Goal: Transaction & Acquisition: Purchase product/service

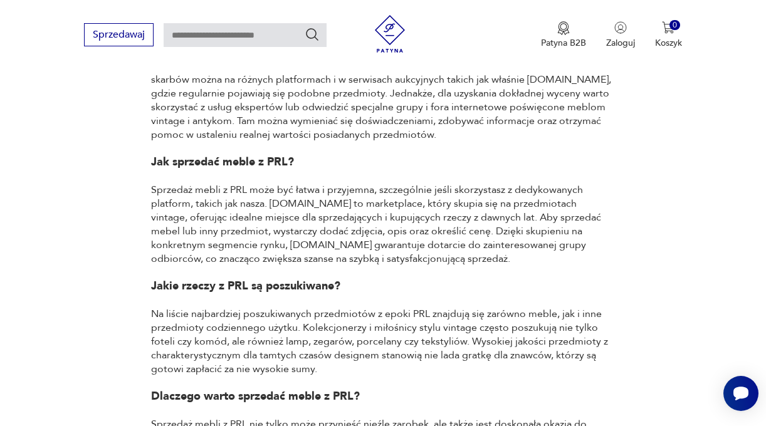
scroll to position [900, 0]
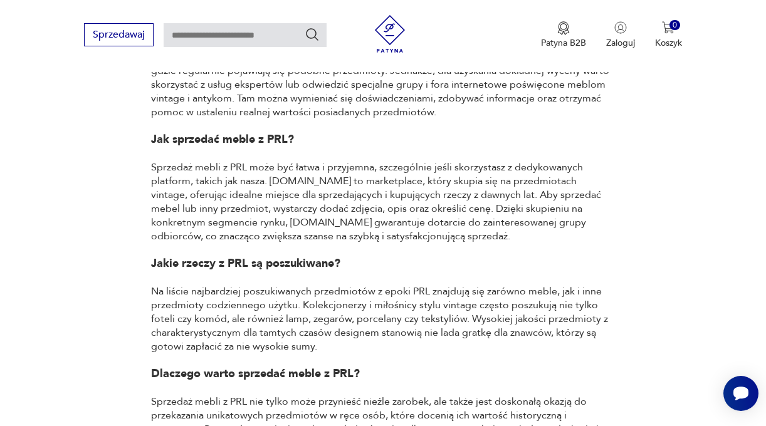
click at [248, 36] on input "text" at bounding box center [245, 35] width 163 height 24
paste input "**********"
type input "**********"
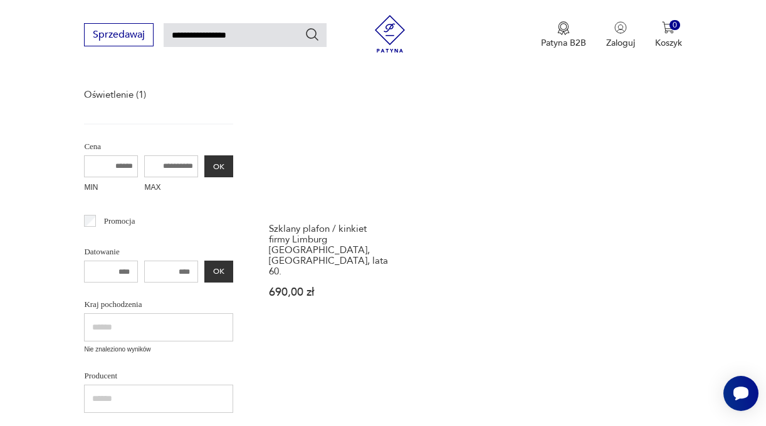
scroll to position [108, 0]
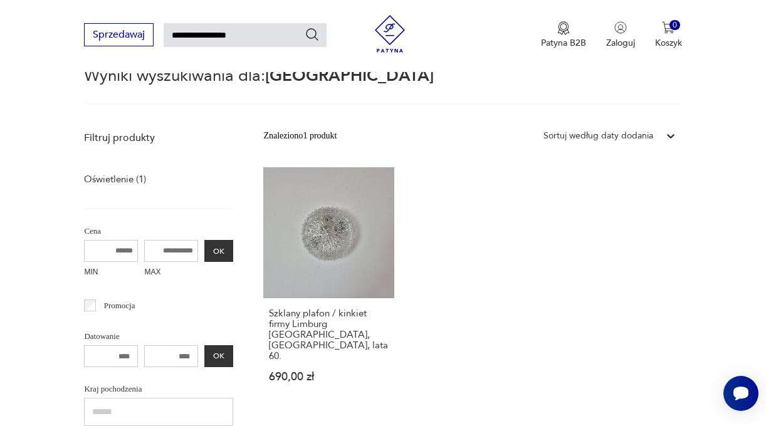
scroll to position [127, 0]
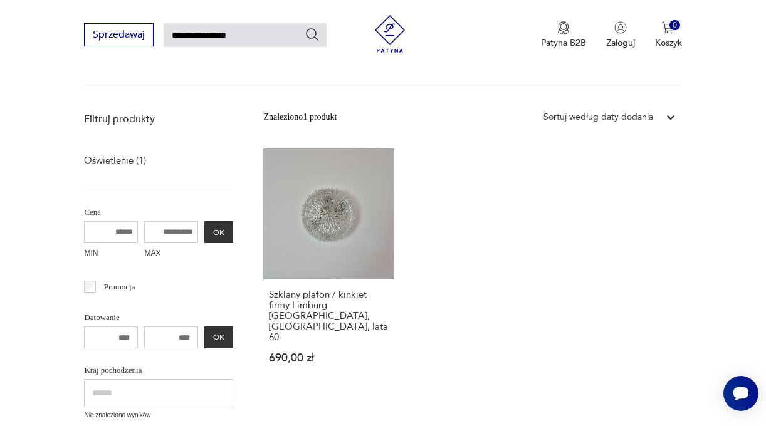
click at [383, 30] on img at bounding box center [390, 34] width 38 height 38
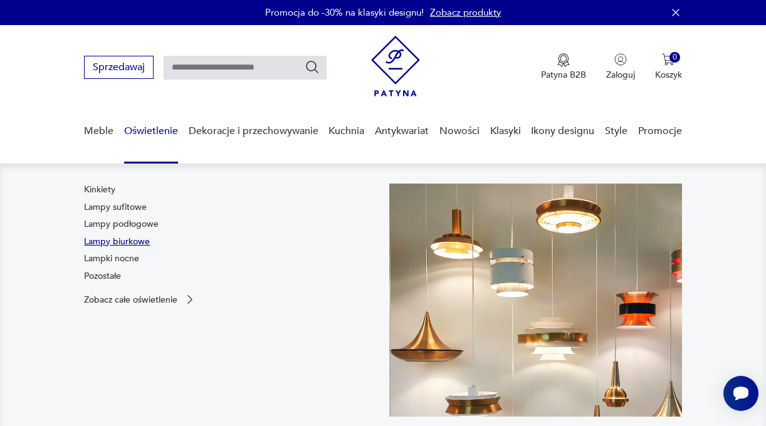
click at [135, 239] on link "Lampy biurkowe" at bounding box center [117, 242] width 66 height 13
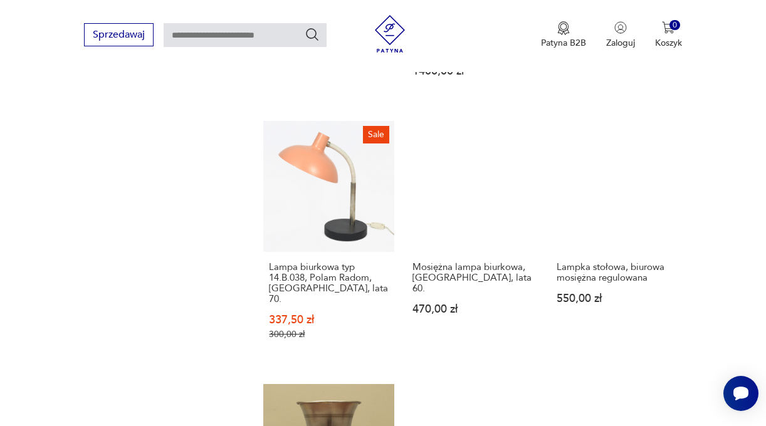
scroll to position [1725, 0]
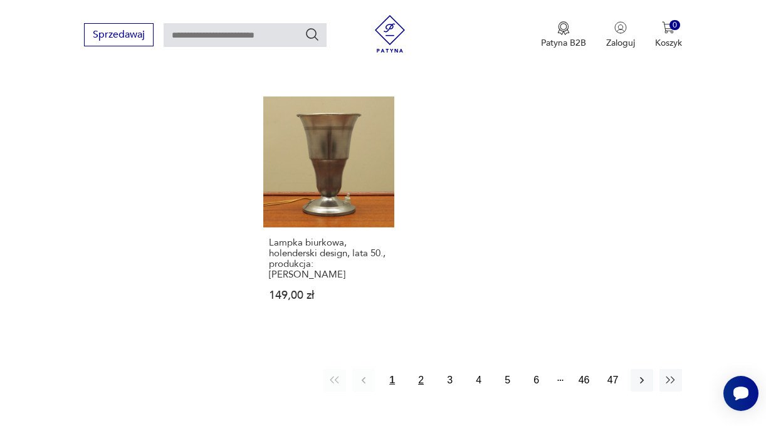
click at [422, 369] on button "2" at bounding box center [421, 380] width 23 height 23
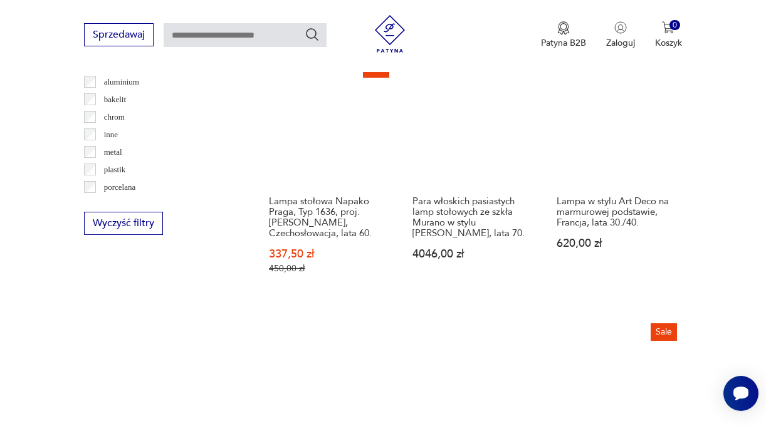
scroll to position [1176, 0]
